Goal: Obtain resource: Obtain resource

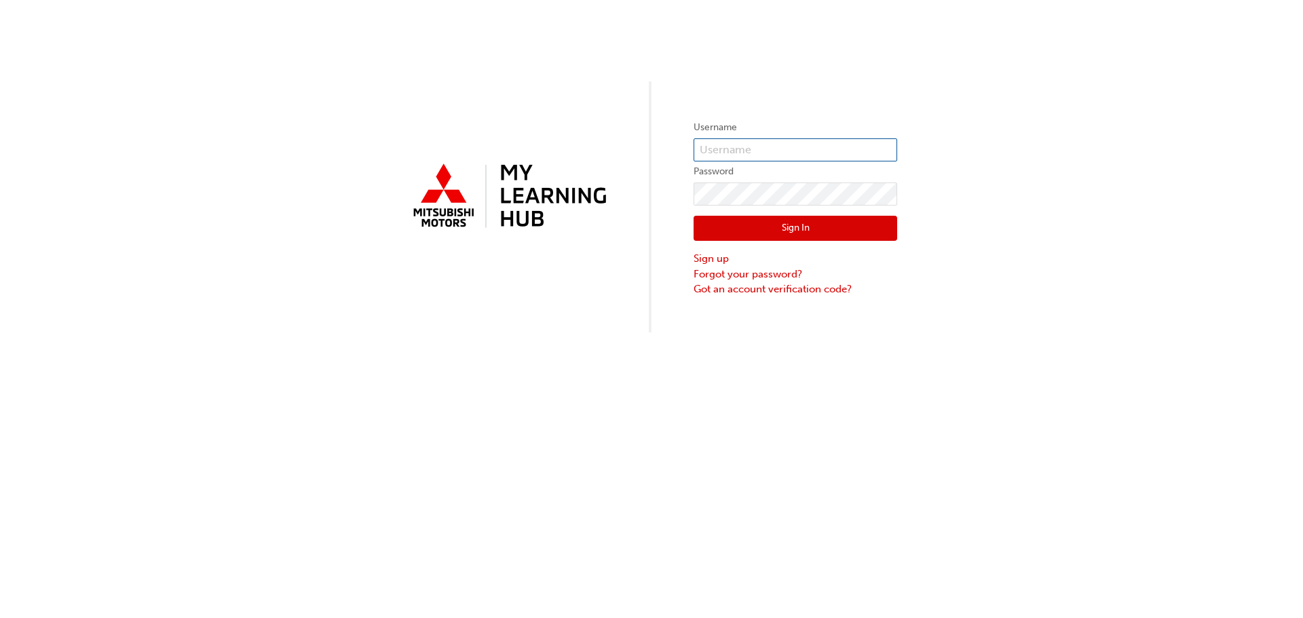
type input "0005444957"
click at [797, 229] on button "Sign In" at bounding box center [796, 229] width 204 height 26
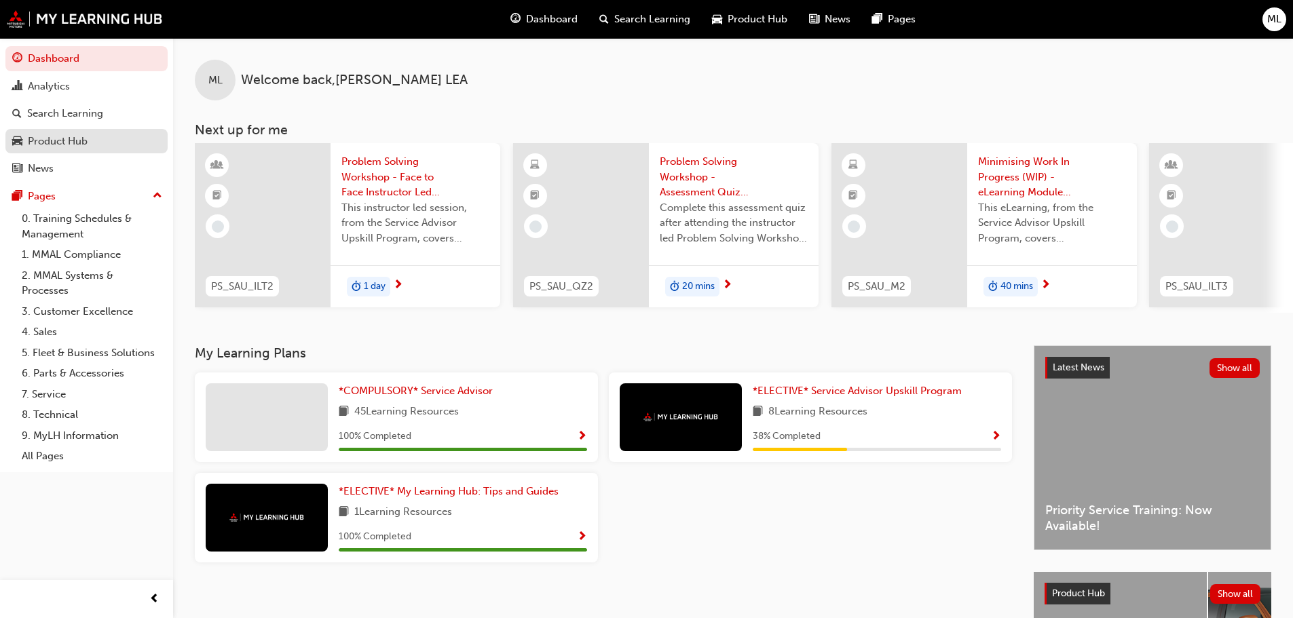
drag, startPoint x: 73, startPoint y: 139, endPoint x: 163, endPoint y: 138, distance: 90.3
click at [73, 139] on div "Product Hub" at bounding box center [58, 142] width 60 height 16
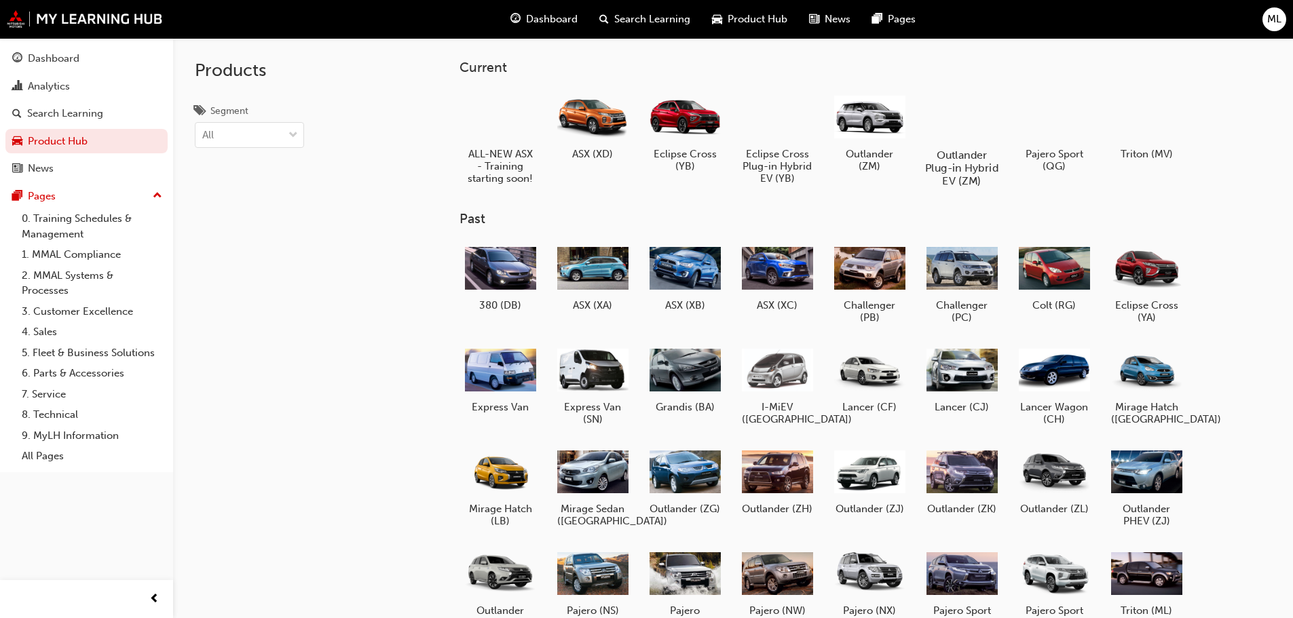
click at [967, 128] on div at bounding box center [961, 116] width 75 height 54
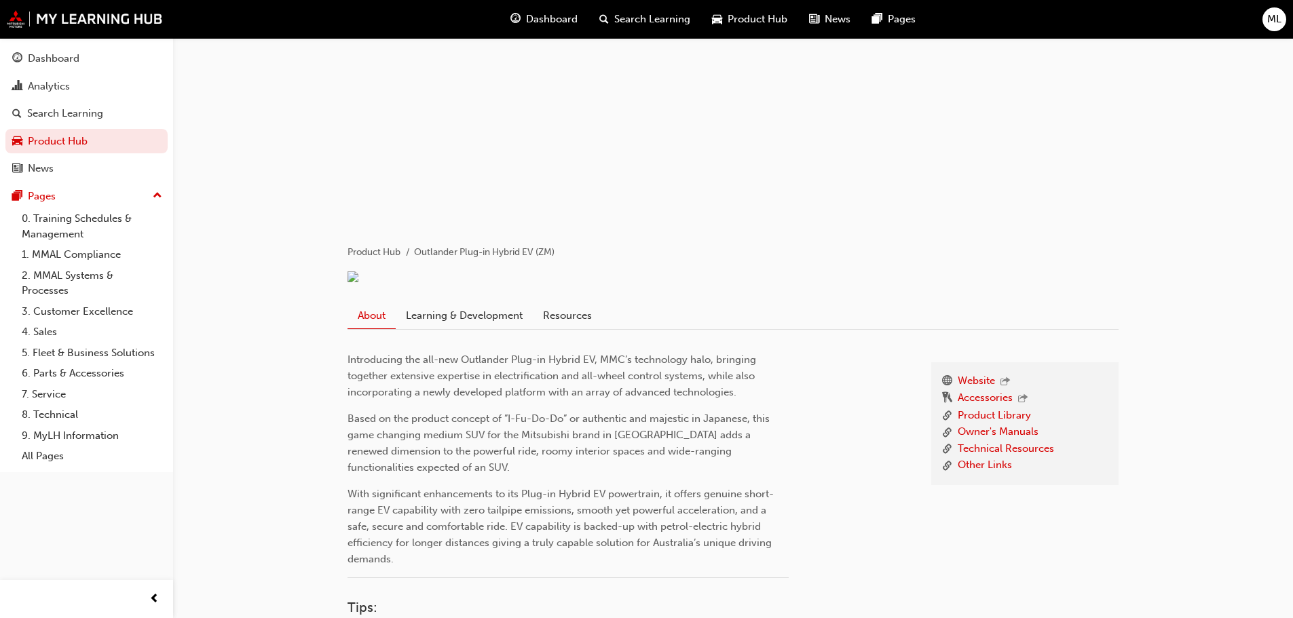
scroll to position [204, 0]
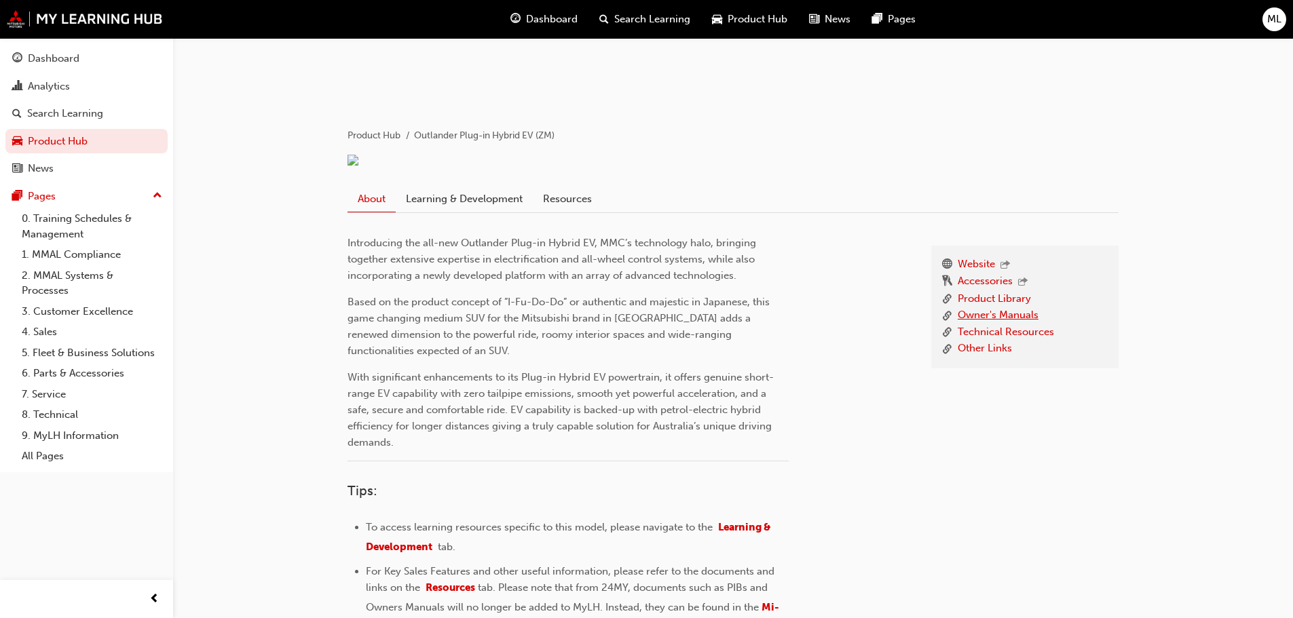
click at [1000, 324] on link "Owner's Manuals" at bounding box center [998, 315] width 81 height 17
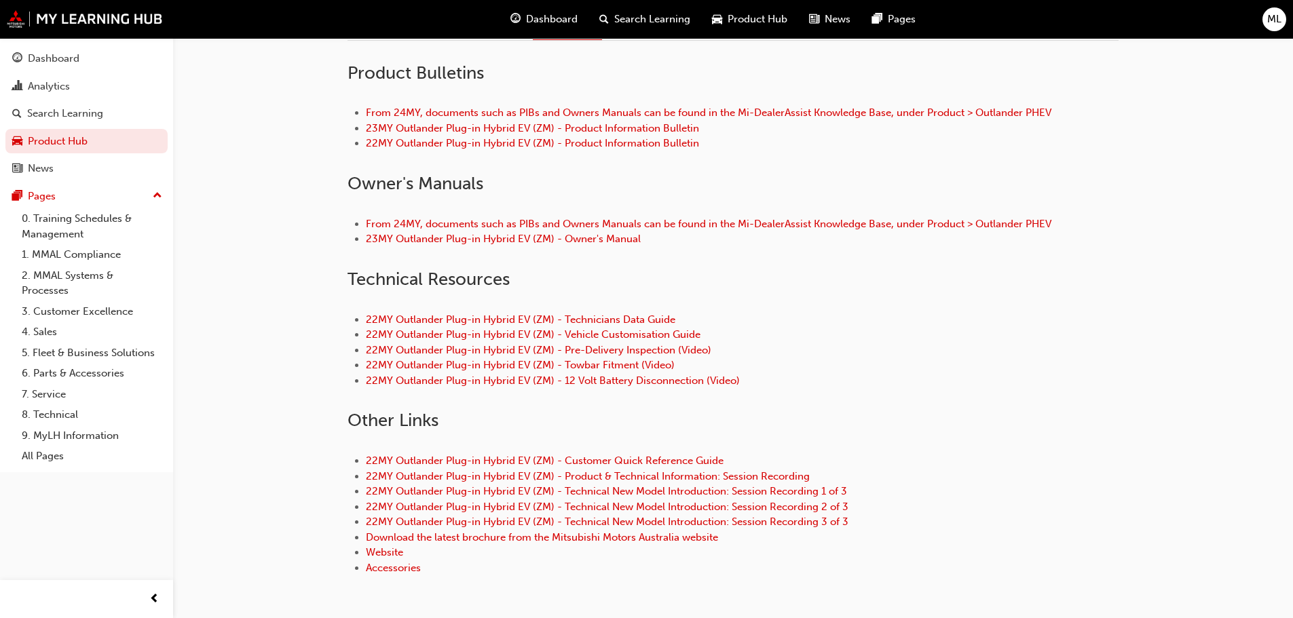
scroll to position [407, 0]
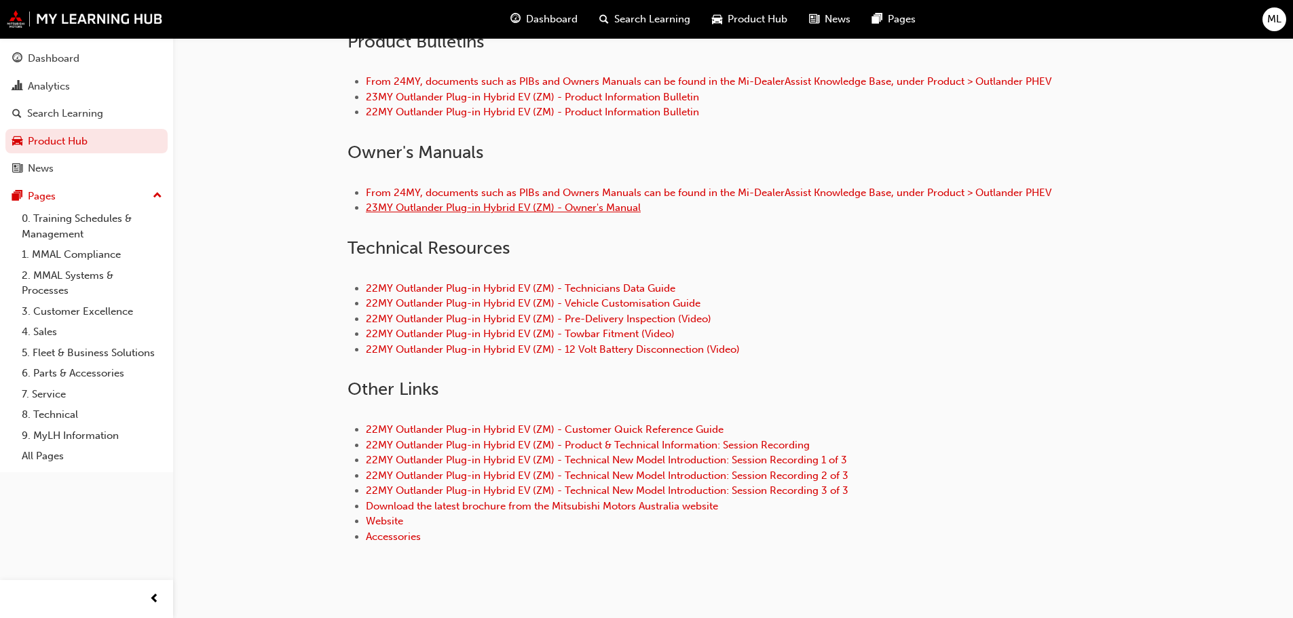
drag, startPoint x: 605, startPoint y: 240, endPoint x: 758, endPoint y: 265, distance: 155.4
click at [605, 214] on link "23MY Outlander Plug-in Hybrid EV (ZM) - Owner's Manual" at bounding box center [503, 208] width 275 height 12
